Goal: Information Seeking & Learning: Learn about a topic

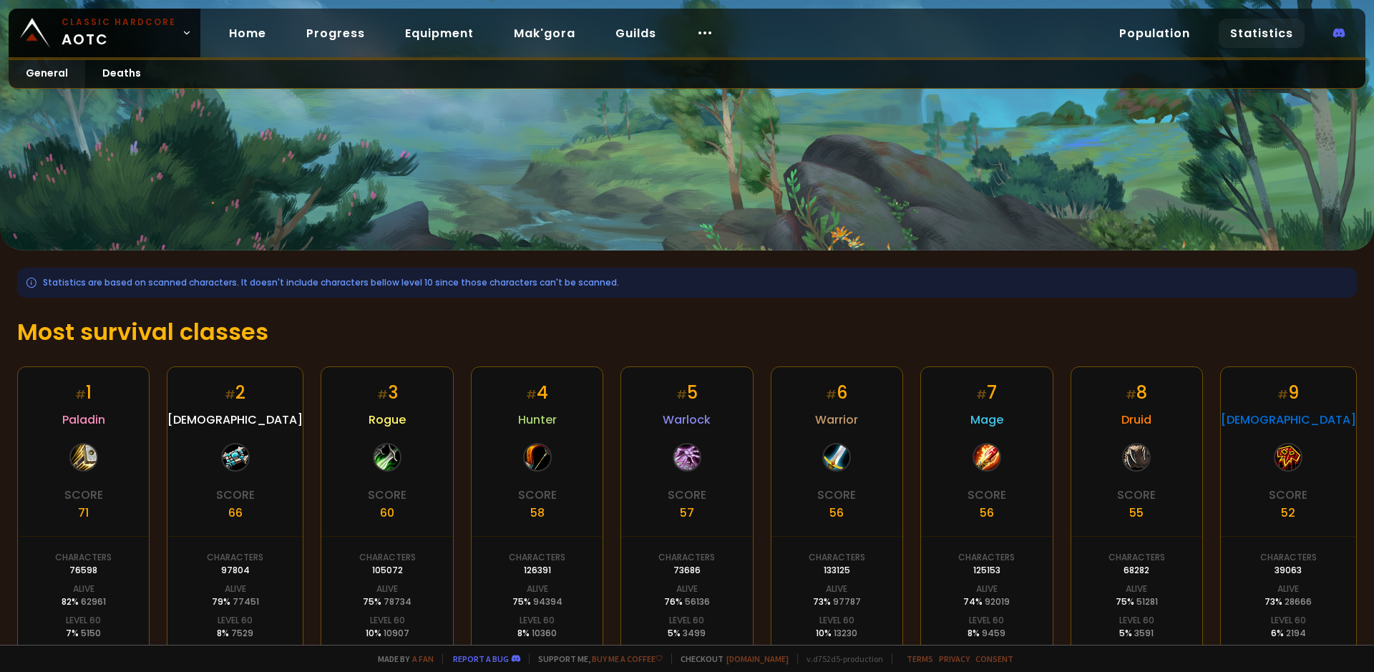
scroll to position [198, 0]
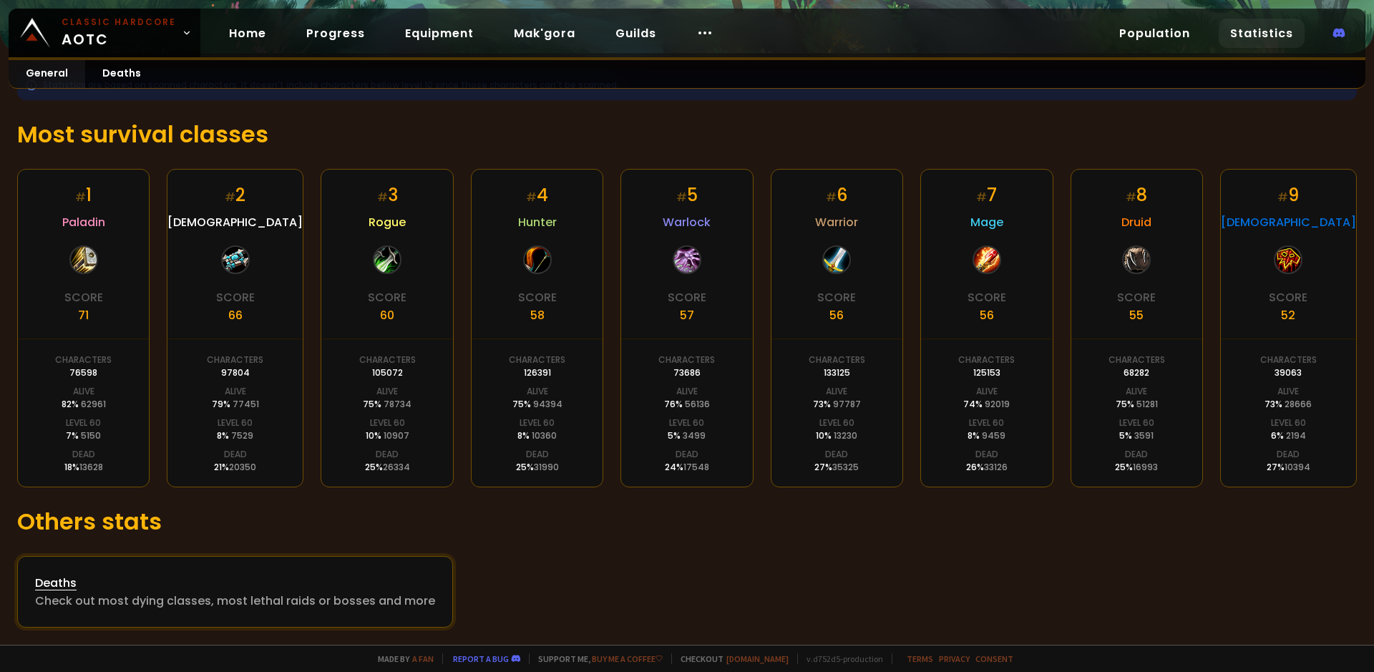
click at [200, 587] on div "Deaths" at bounding box center [235, 583] width 400 height 18
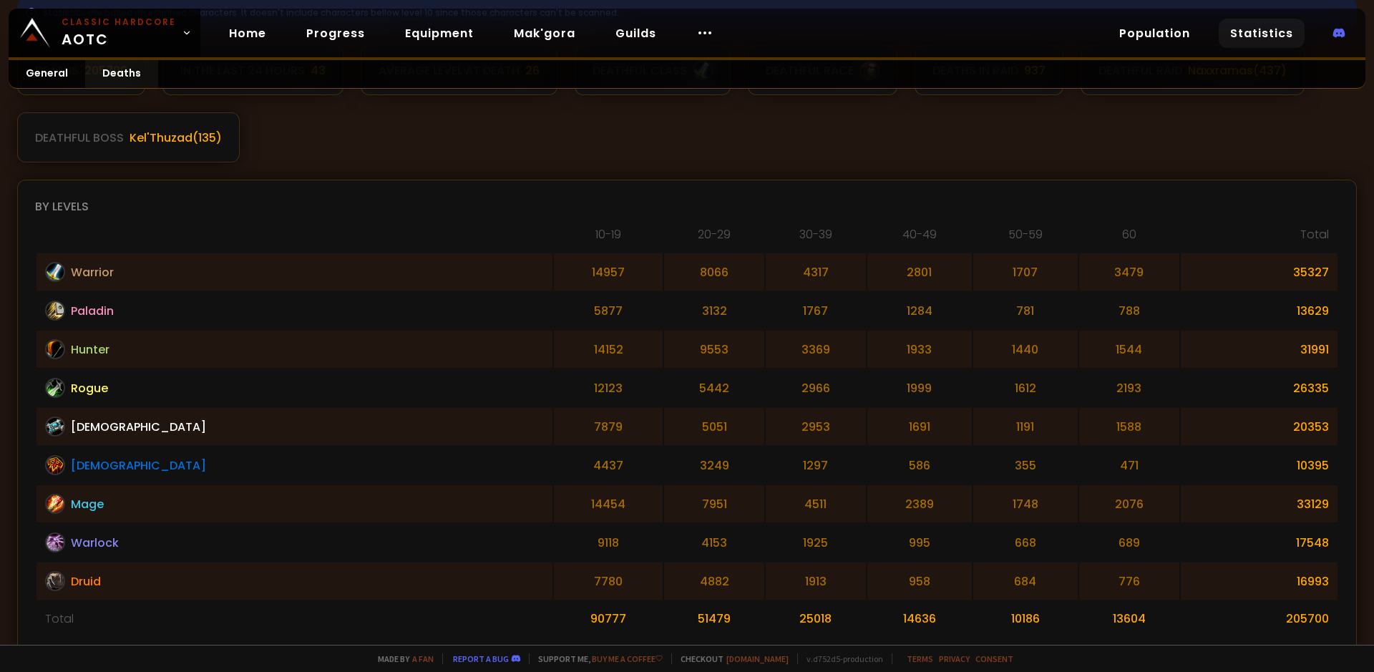
scroll to position [273, 0]
drag, startPoint x: 1083, startPoint y: 466, endPoint x: 1043, endPoint y: 457, distance: 41.2
click at [1080, 457] on td "471" at bounding box center [1130, 462] width 100 height 37
click at [1080, 459] on td "471" at bounding box center [1130, 462] width 100 height 37
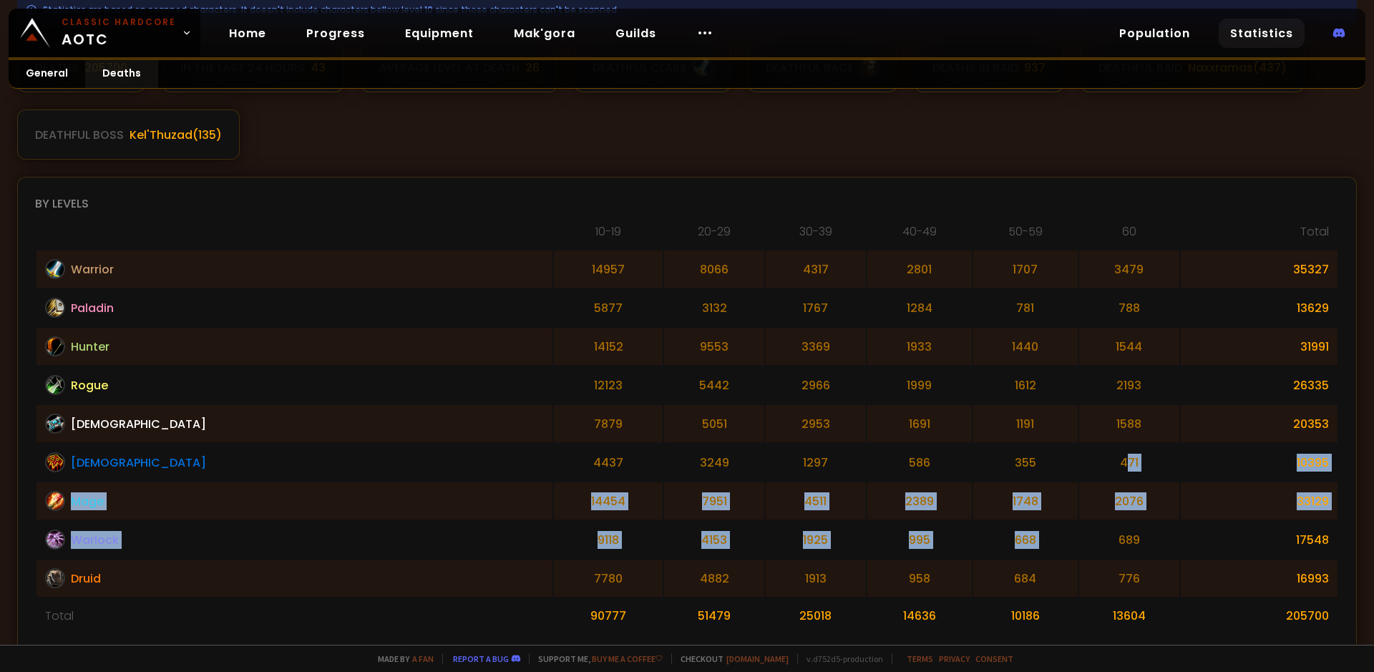
drag, startPoint x: 1075, startPoint y: 458, endPoint x: 1070, endPoint y: 548, distance: 89.6
click at [1065, 543] on tbody "Warrior 14957 8066 4317 2801 1707 3479 35327 Paladin [CREDIT_CARD_NUMBER] 781 7…" at bounding box center [687, 442] width 1301 height 383
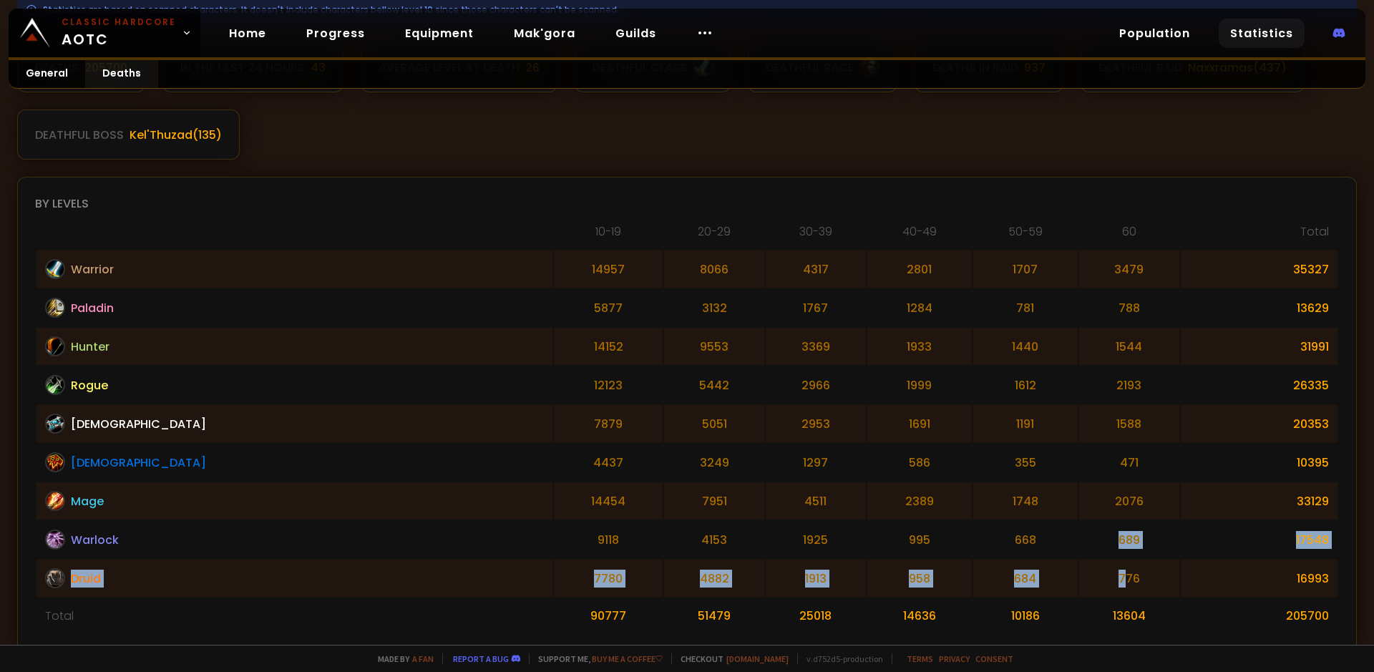
drag, startPoint x: 1077, startPoint y: 575, endPoint x: 1057, endPoint y: 299, distance: 277.1
click at [1082, 500] on tbody "Warrior 14957 8066 4317 2801 1707 3479 35327 Paladin [CREDIT_CARD_NUMBER] 781 7…" at bounding box center [687, 442] width 1301 height 383
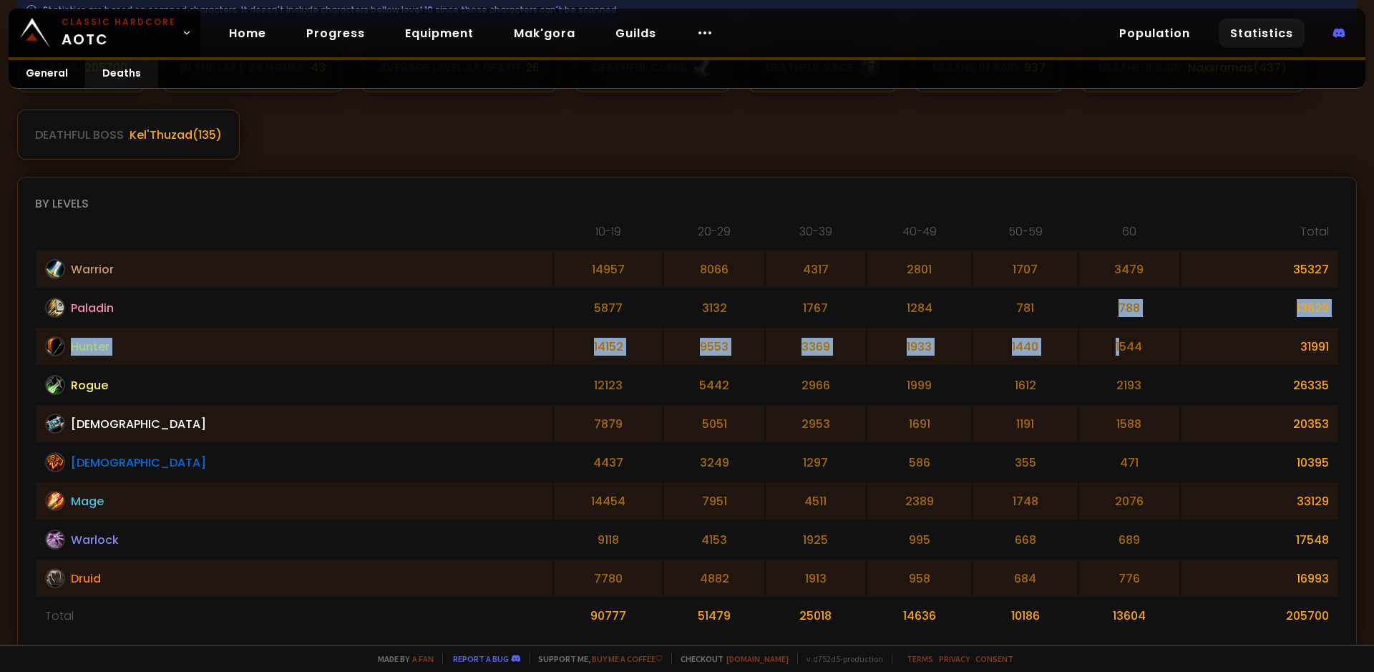
click at [1065, 369] on tbody "Warrior 14957 8066 4317 2801 1707 3479 35327 Paladin [CREDIT_CARD_NUMBER] 781 7…" at bounding box center [687, 442] width 1301 height 383
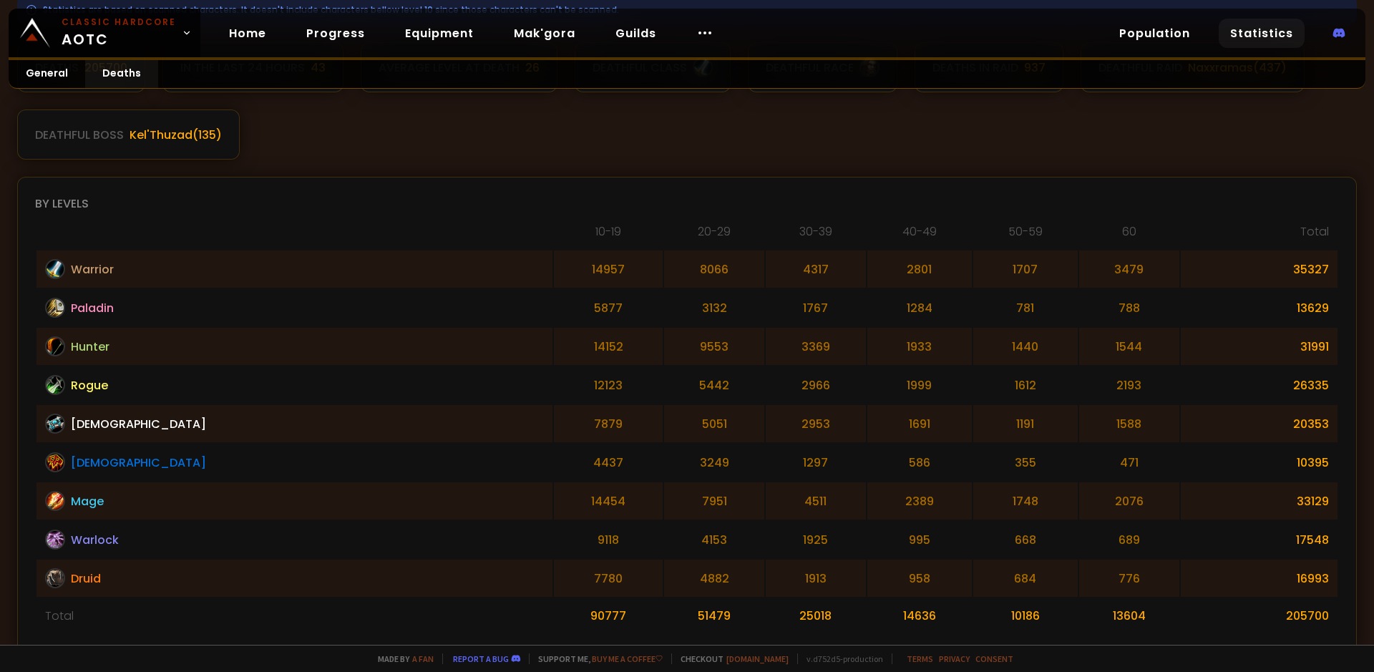
drag, startPoint x: 1067, startPoint y: 523, endPoint x: 1072, endPoint y: 425, distance: 98.2
click at [1066, 505] on tbody "Warrior 14957 8066 4317 2801 1707 3479 35327 Paladin [CREDIT_CARD_NUMBER] 781 7…" at bounding box center [687, 442] width 1301 height 383
drag, startPoint x: 1054, startPoint y: 344, endPoint x: 1057, endPoint y: 352, distance: 8.2
click at [1080, 346] on td "1544" at bounding box center [1130, 346] width 100 height 37
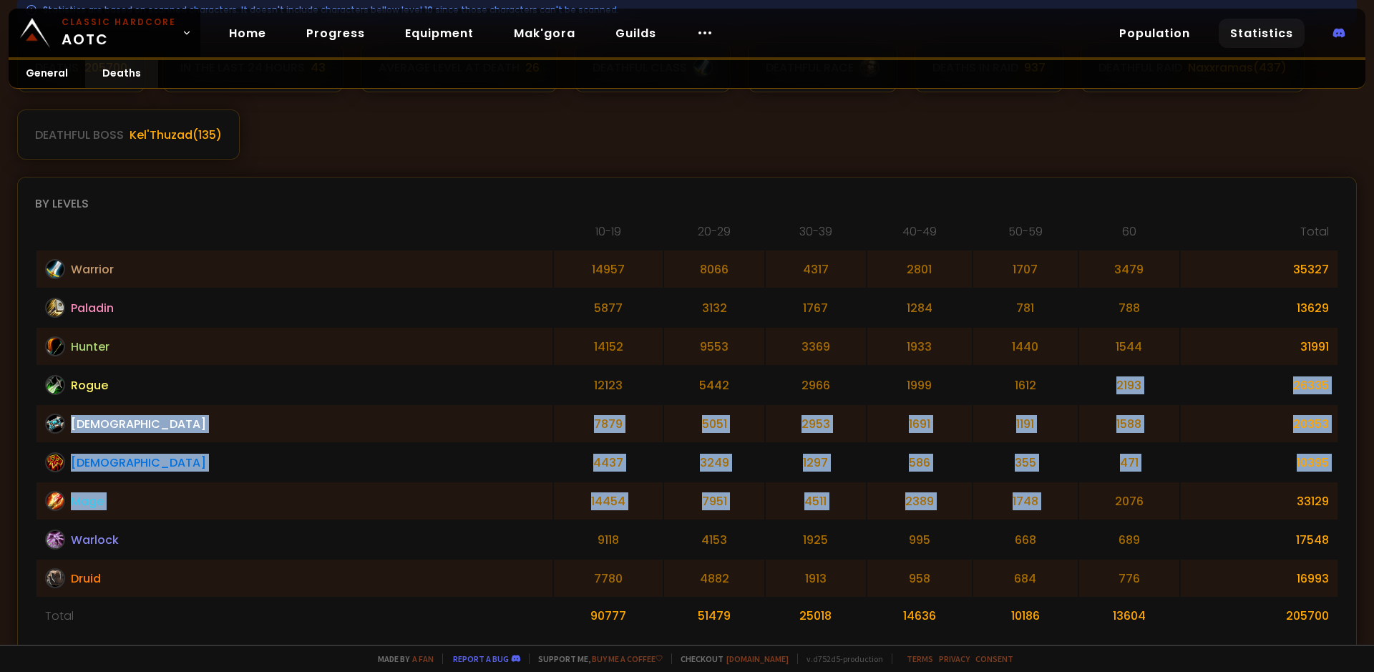
drag, startPoint x: 1054, startPoint y: 484, endPoint x: 1057, endPoint y: 349, distance: 135.3
click at [1058, 377] on tbody "Warrior 14957 8066 4317 2801 1707 3479 35327 Paladin [CREDIT_CARD_NUMBER] 781 7…" at bounding box center [687, 442] width 1301 height 383
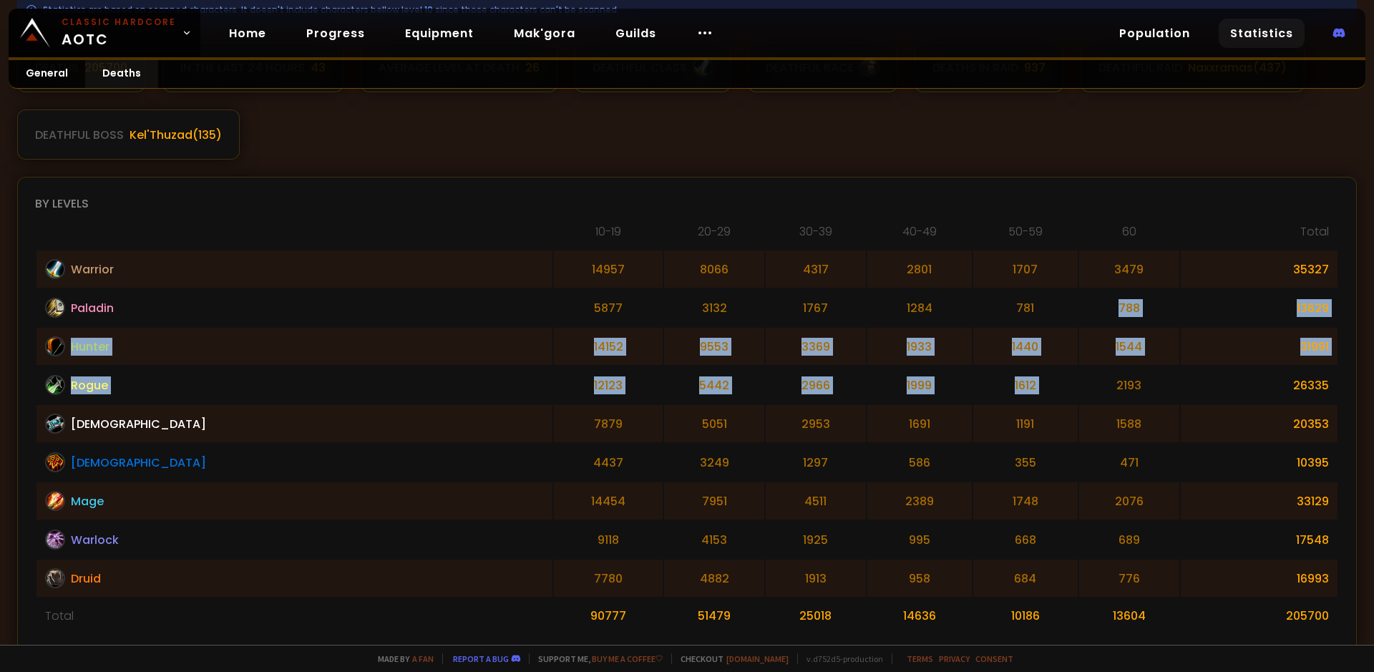
drag, startPoint x: 1060, startPoint y: 309, endPoint x: 1065, endPoint y: 422, distance: 112.5
click at [1064, 399] on tbody "Warrior 14957 8066 4317 2801 1707 3479 35327 Paladin [CREDIT_CARD_NUMBER] 781 7…" at bounding box center [687, 442] width 1301 height 383
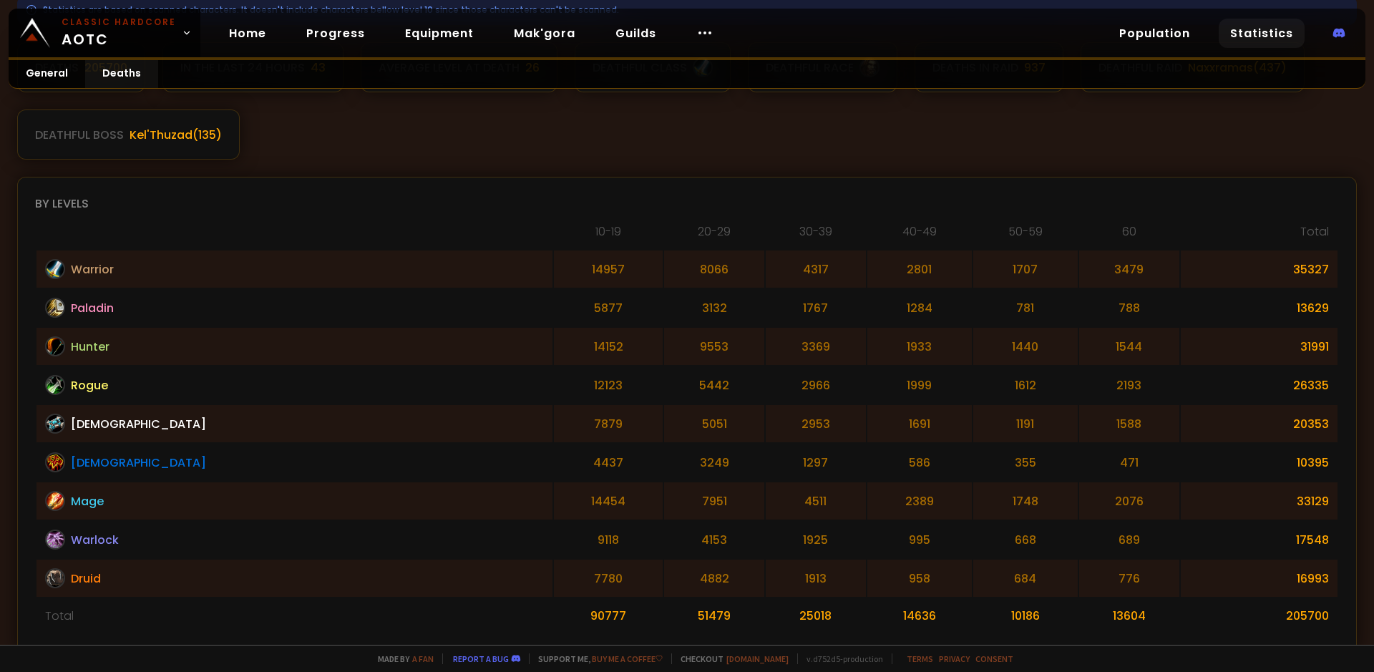
drag, startPoint x: 1066, startPoint y: 503, endPoint x: 1068, endPoint y: 275, distance: 228.4
click at [1063, 433] on tbody "Warrior 14957 8066 4317 2801 1707 3479 35327 Paladin [CREDIT_CARD_NUMBER] 781 7…" at bounding box center [687, 442] width 1301 height 383
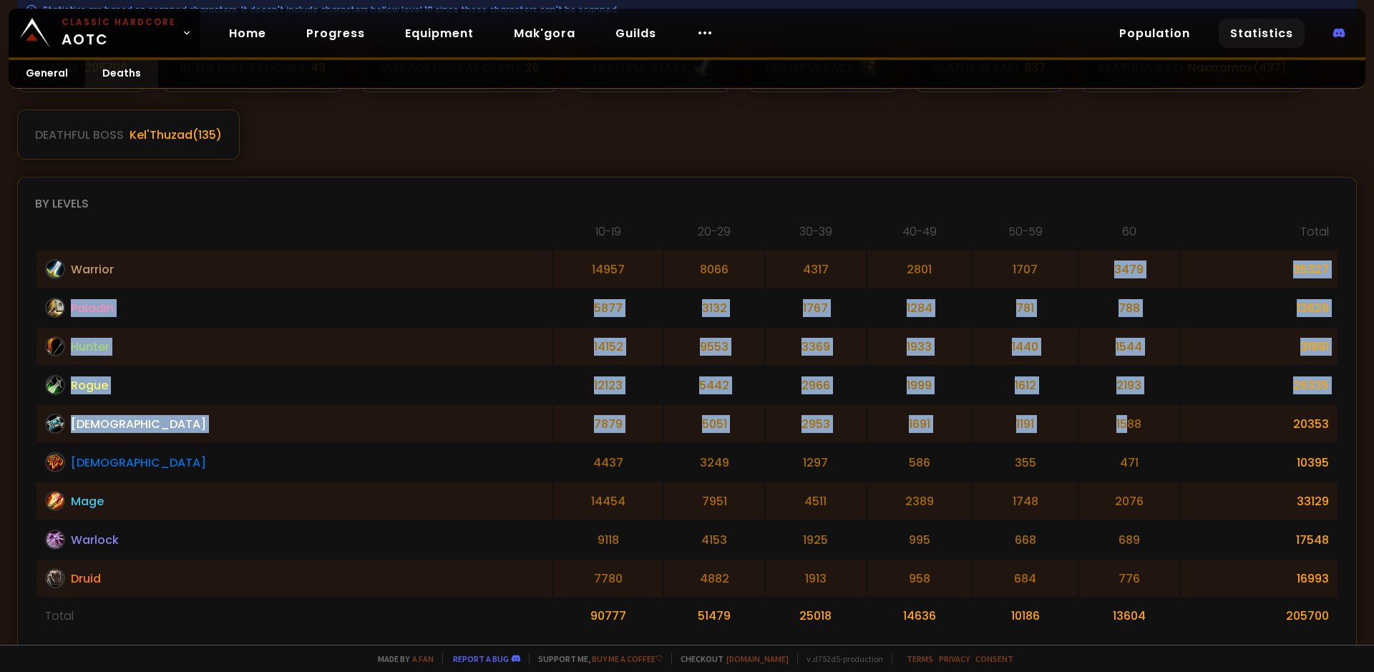
drag, startPoint x: 1062, startPoint y: 256, endPoint x: 1073, endPoint y: 454, distance: 197.9
click at [1074, 447] on tbody "Warrior 14957 8066 4317 2801 1707 3479 35327 Paladin [CREDIT_CARD_NUMBER] 781 7…" at bounding box center [687, 442] width 1301 height 383
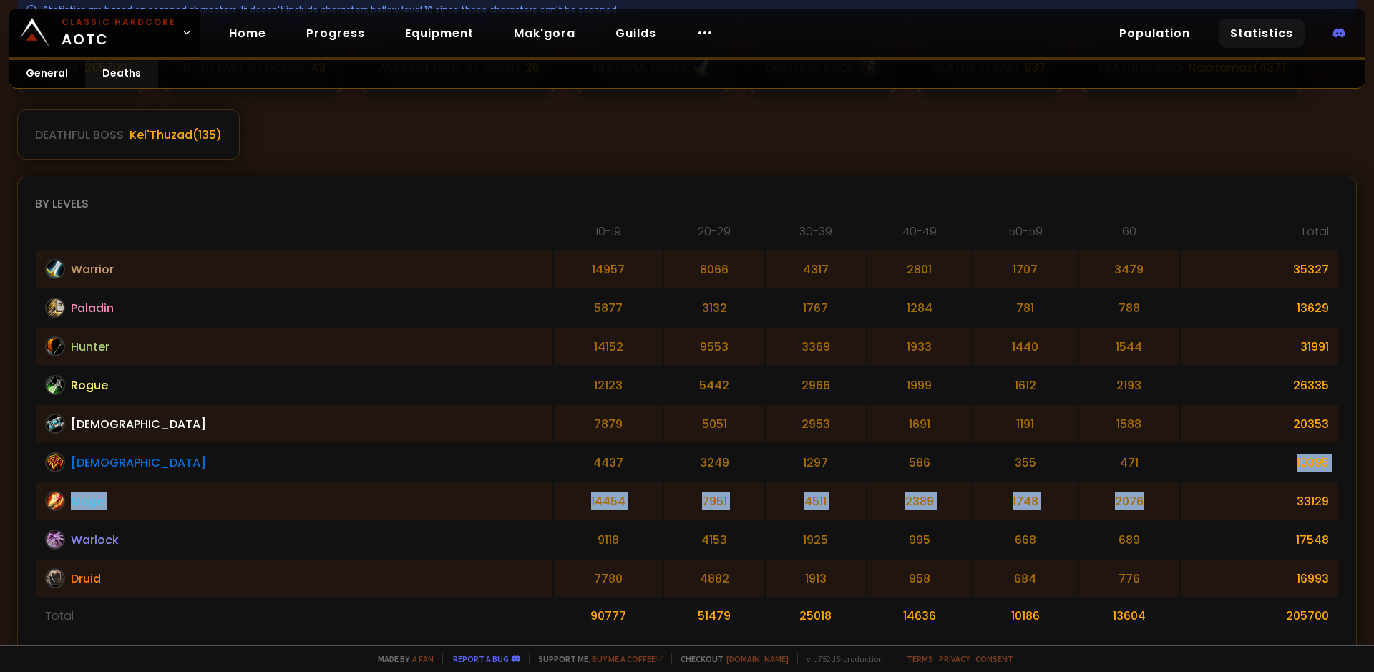
drag, startPoint x: 1078, startPoint y: 512, endPoint x: 1080, endPoint y: 340, distance: 171.8
click at [1086, 436] on tbody "Warrior 14957 8066 4317 2801 1707 3479 35327 Paladin [CREDIT_CARD_NUMBER] 781 7…" at bounding box center [687, 442] width 1301 height 383
click at [1080, 274] on td "3479" at bounding box center [1130, 269] width 100 height 37
